Goal: Task Accomplishment & Management: Manage account settings

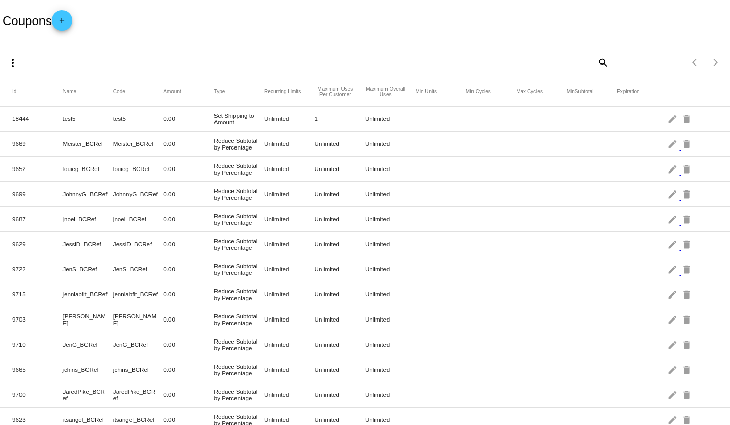
click at [596, 60] on mat-icon "search" at bounding box center [602, 62] width 12 height 16
click at [578, 57] on input "Search" at bounding box center [518, 61] width 182 height 8
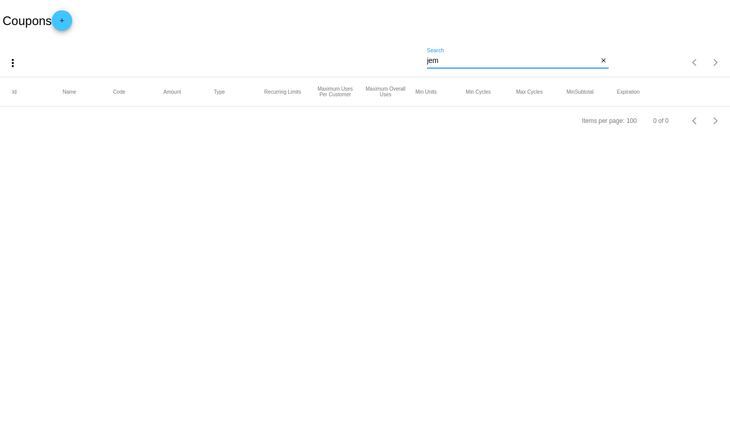
drag, startPoint x: 475, startPoint y: 63, endPoint x: 404, endPoint y: 59, distance: 70.7
click at [405, 60] on div "more_vert jem Search close Items per page: 100 0 of 0" at bounding box center [365, 59] width 730 height 36
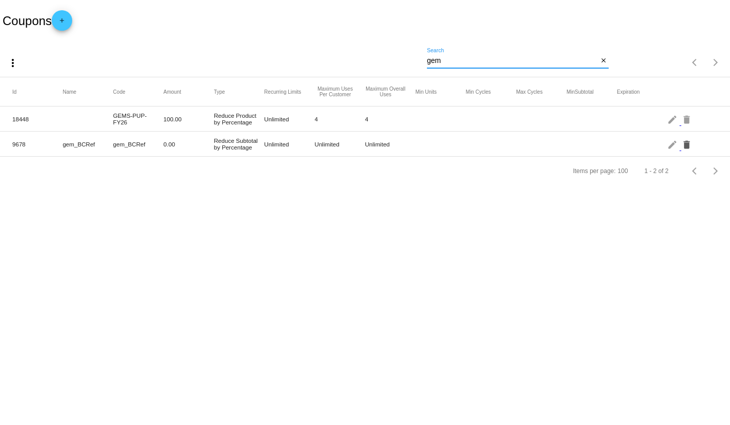
type input "gem"
click at [684, 144] on mat-icon "delete" at bounding box center [687, 144] width 12 height 16
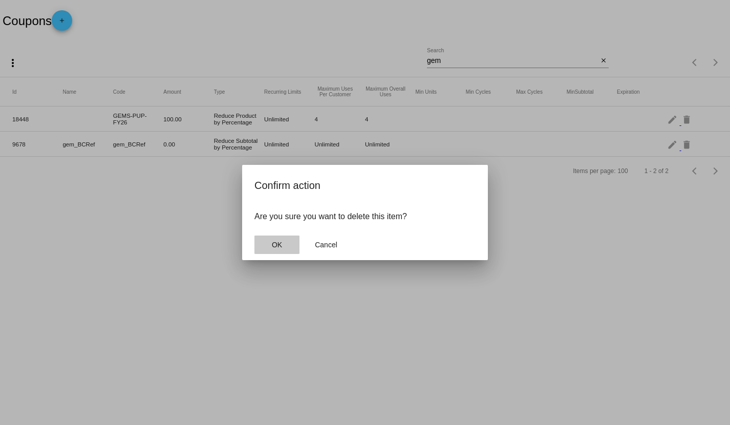
click at [279, 245] on span "OK" at bounding box center [277, 245] width 10 height 8
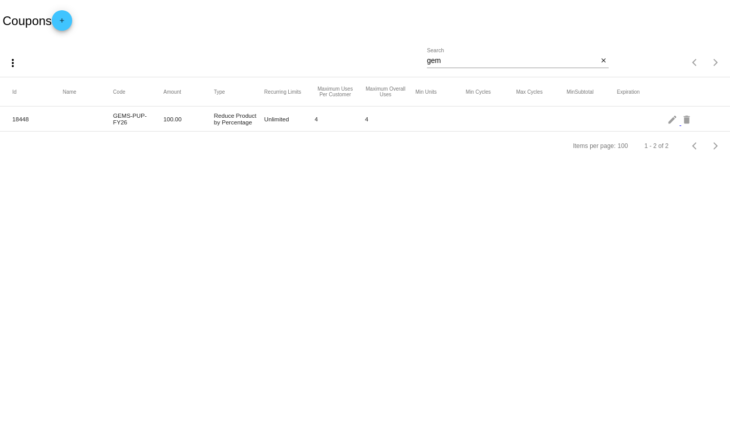
drag, startPoint x: 257, startPoint y: 125, endPoint x: 210, endPoint y: 116, distance: 48.1
click at [210, 116] on mat-row "18448 GEMS-PUP-FY26 100.00 Reduce Product by Percentage Unlimited 4 4 edit dele…" at bounding box center [365, 118] width 730 height 25
copy mat-row "Reduce Product by Percentage"
click at [351, 206] on body "Coupons add more_vert gem Search close Items per page: 100 1 - 2 of 2 Id Name C…" at bounding box center [365, 212] width 730 height 425
